Goal: Task Accomplishment & Management: Complete application form

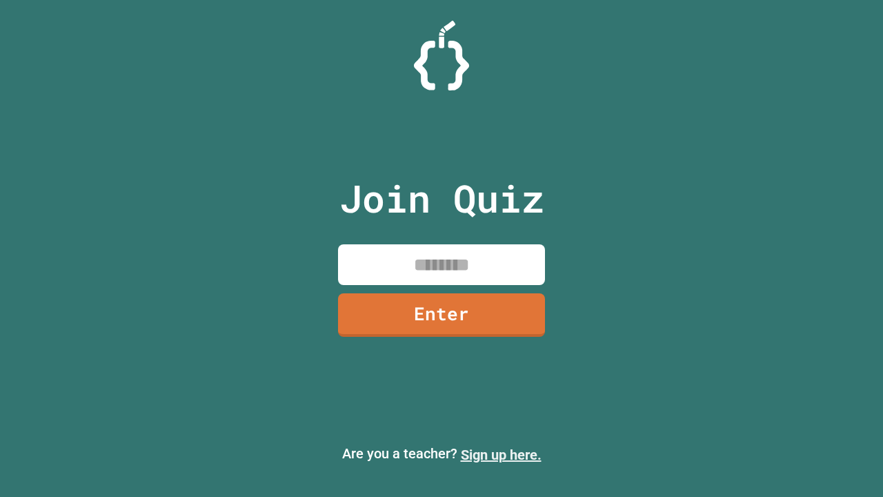
click at [501, 455] on link "Sign up here." at bounding box center [501, 454] width 81 height 17
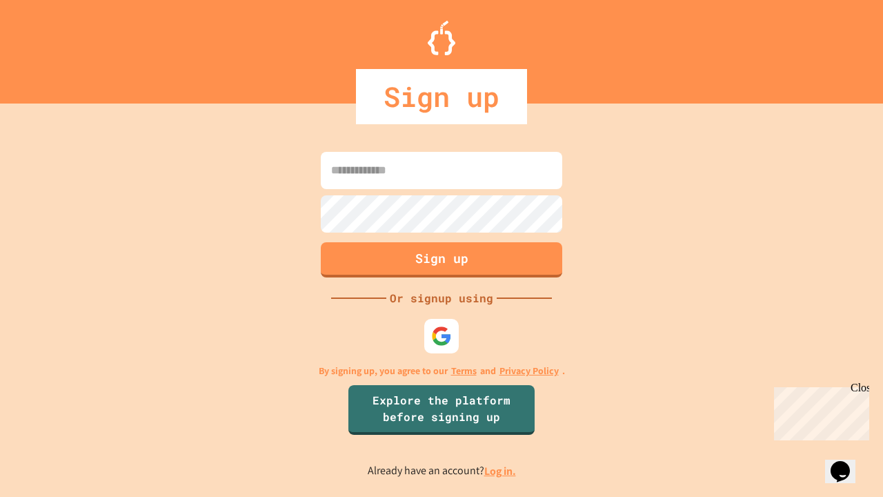
click at [501, 470] on link "Log in." at bounding box center [500, 471] width 32 height 14
